Goal: Obtain resource: Obtain resource

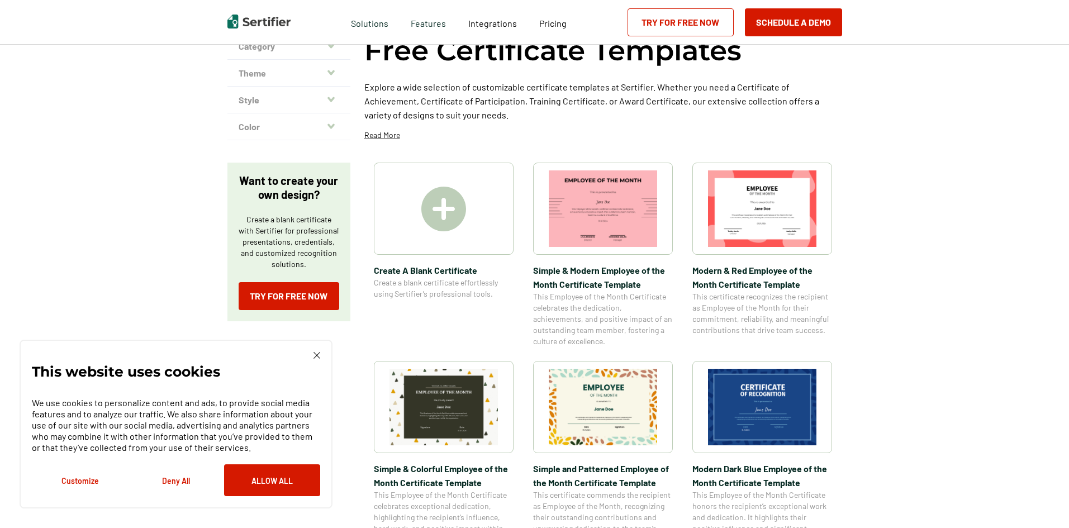
scroll to position [112, 0]
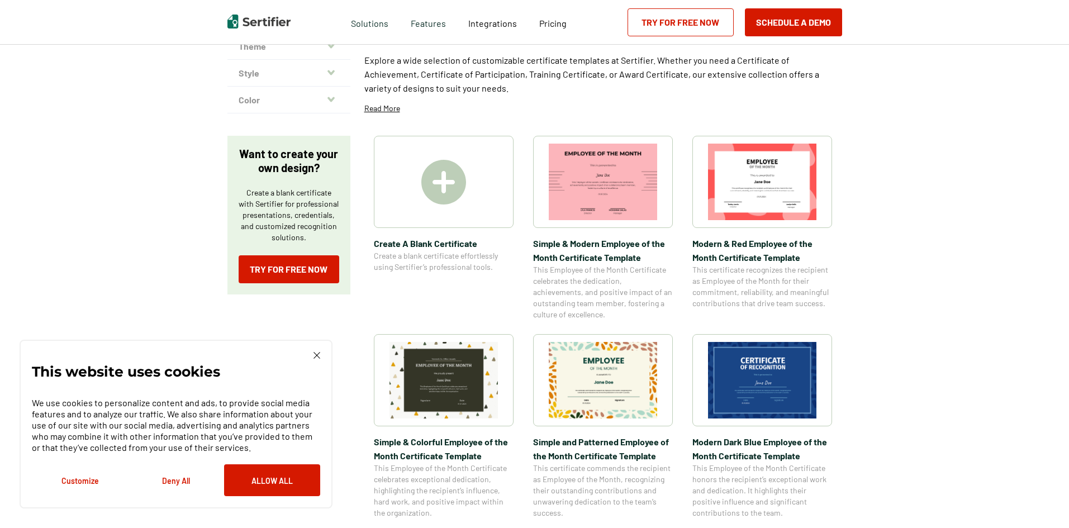
click at [747, 368] on img at bounding box center [762, 380] width 108 height 77
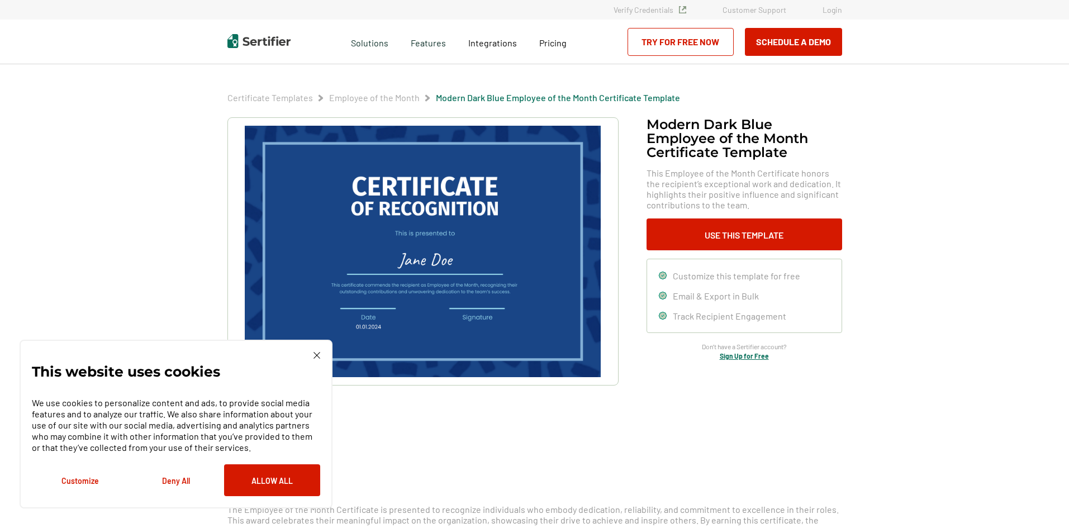
click at [322, 355] on div "This website uses cookies We use cookies to personalize content and ads, to pro…" at bounding box center [176, 424] width 313 height 169
click at [317, 355] on img at bounding box center [317, 355] width 7 height 7
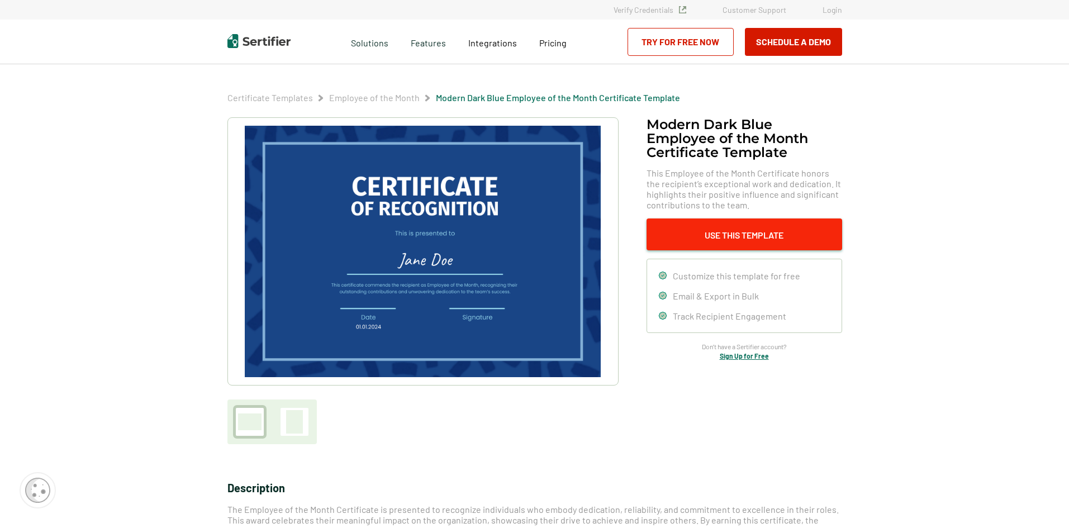
click at [683, 247] on button "Use This Template" at bounding box center [745, 235] width 196 height 32
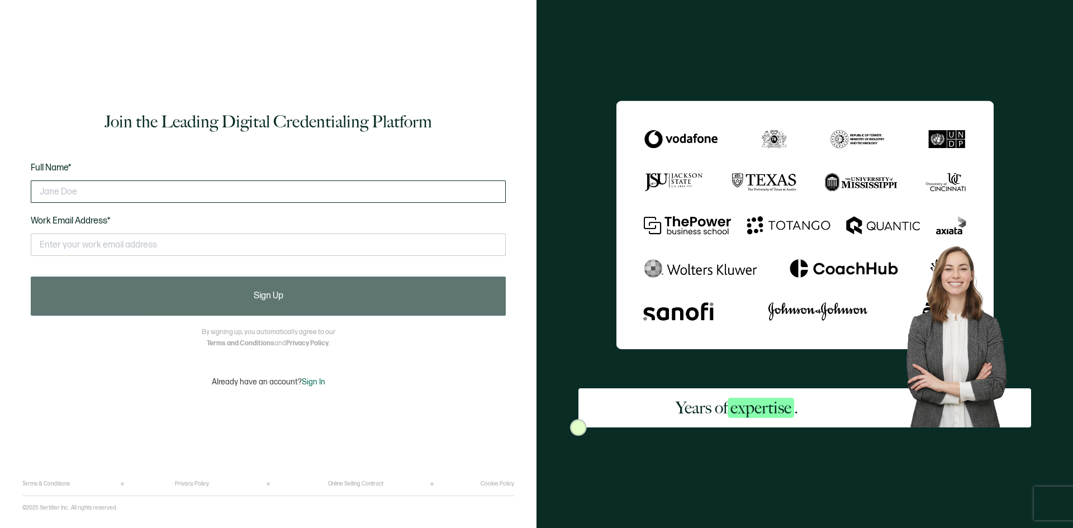
click at [352, 195] on input "text" at bounding box center [268, 192] width 475 height 22
click at [314, 190] on input "text" at bounding box center [268, 192] width 475 height 22
type input "[PERSON_NAME]"
click at [314, 241] on input "text" at bounding box center [268, 245] width 475 height 22
click at [225, 243] on input "text" at bounding box center [268, 245] width 475 height 22
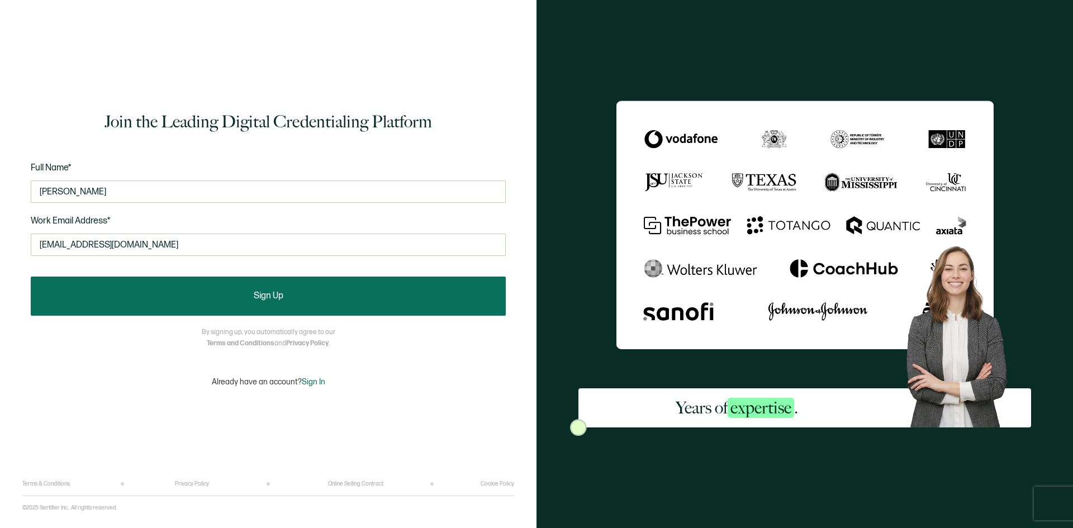
type input "[EMAIL_ADDRESS][DOMAIN_NAME]"
click at [238, 289] on button "Sign Up" at bounding box center [268, 296] width 475 height 39
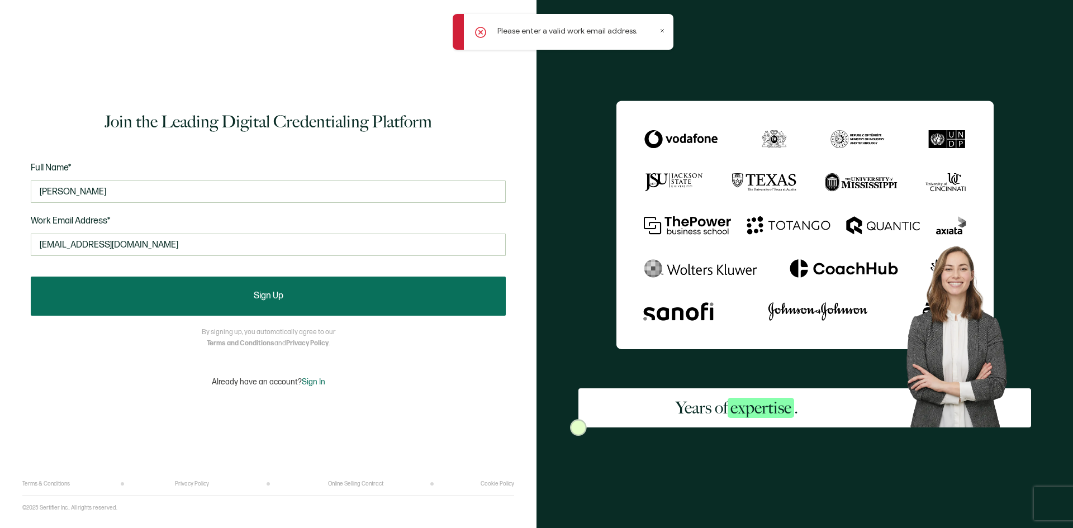
click at [323, 278] on button "Sign Up" at bounding box center [268, 296] width 475 height 39
